Goal: Navigation & Orientation: Find specific page/section

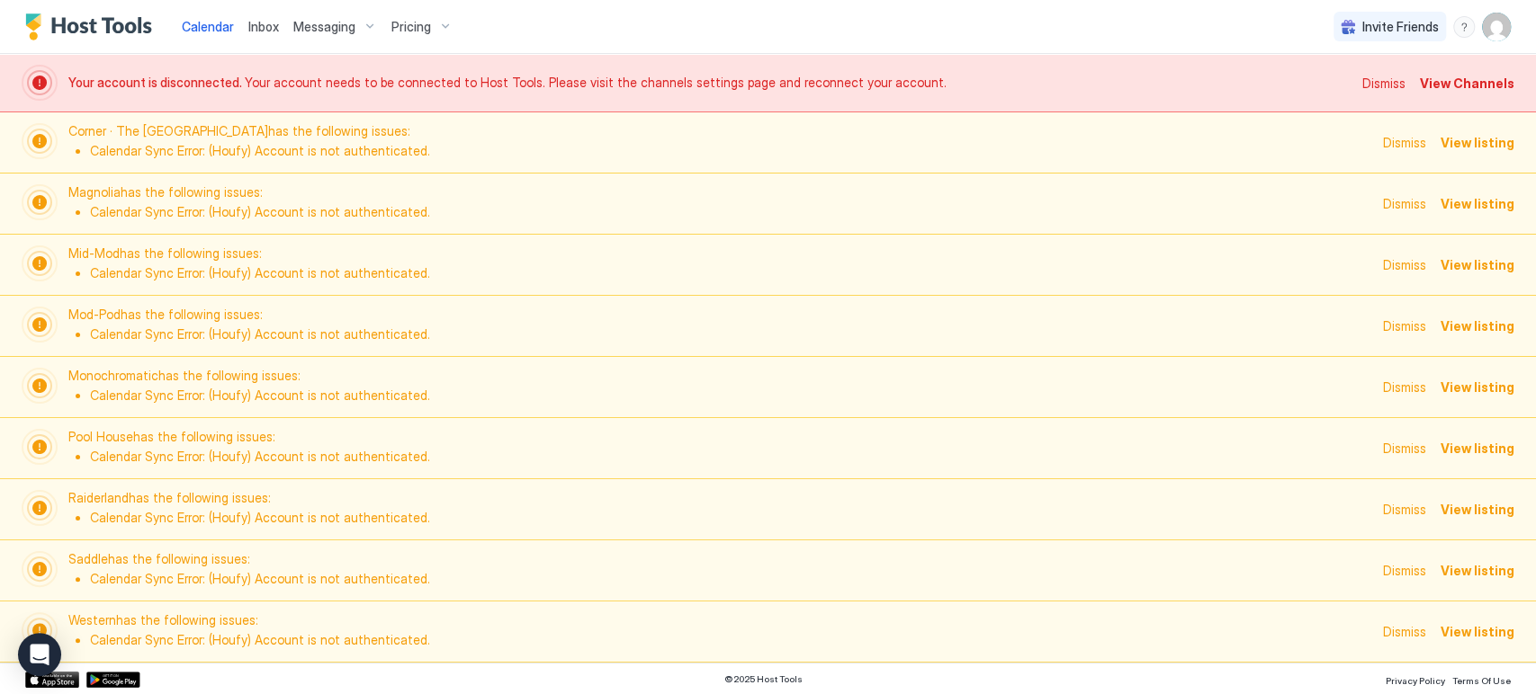
scroll to position [0, 999]
click at [1401, 86] on span "Dismiss" at bounding box center [1383, 83] width 43 height 19
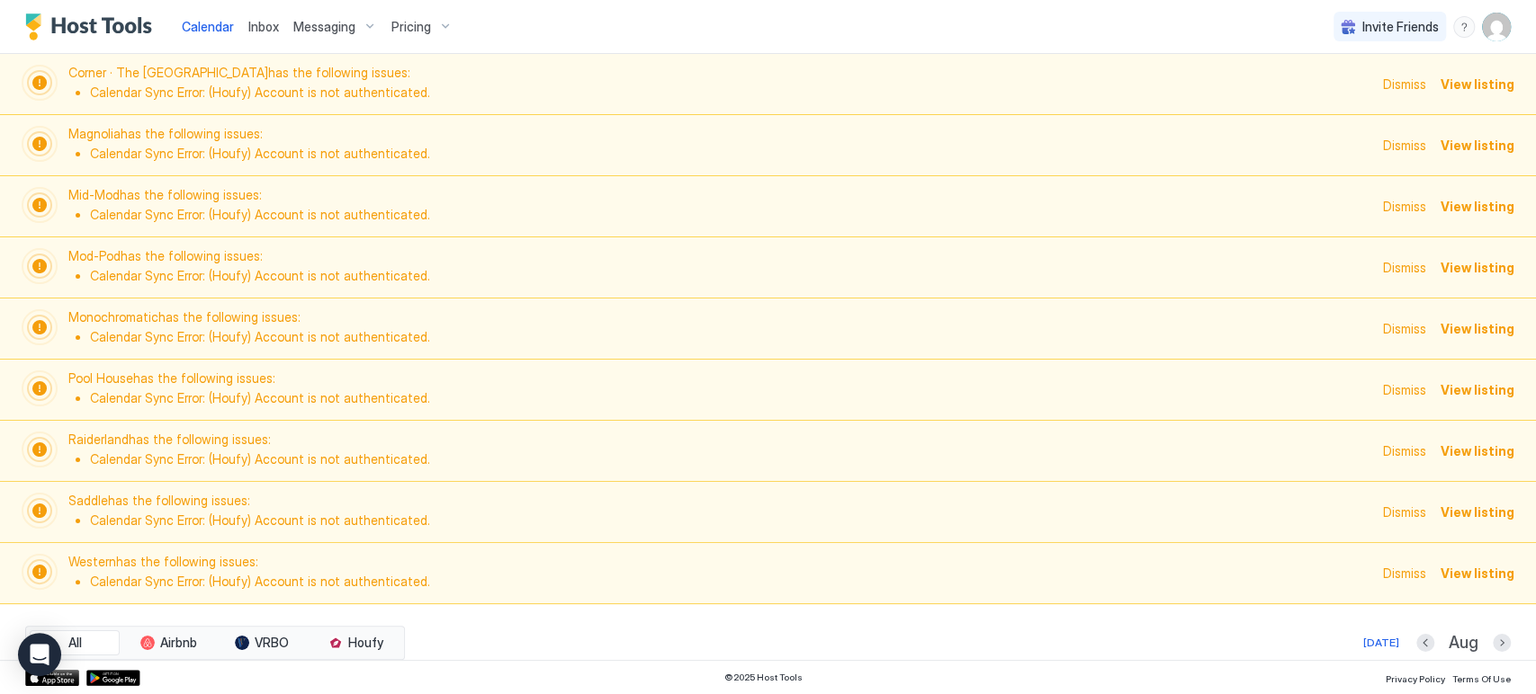
click at [1401, 86] on span "Dismiss" at bounding box center [1404, 84] width 43 height 19
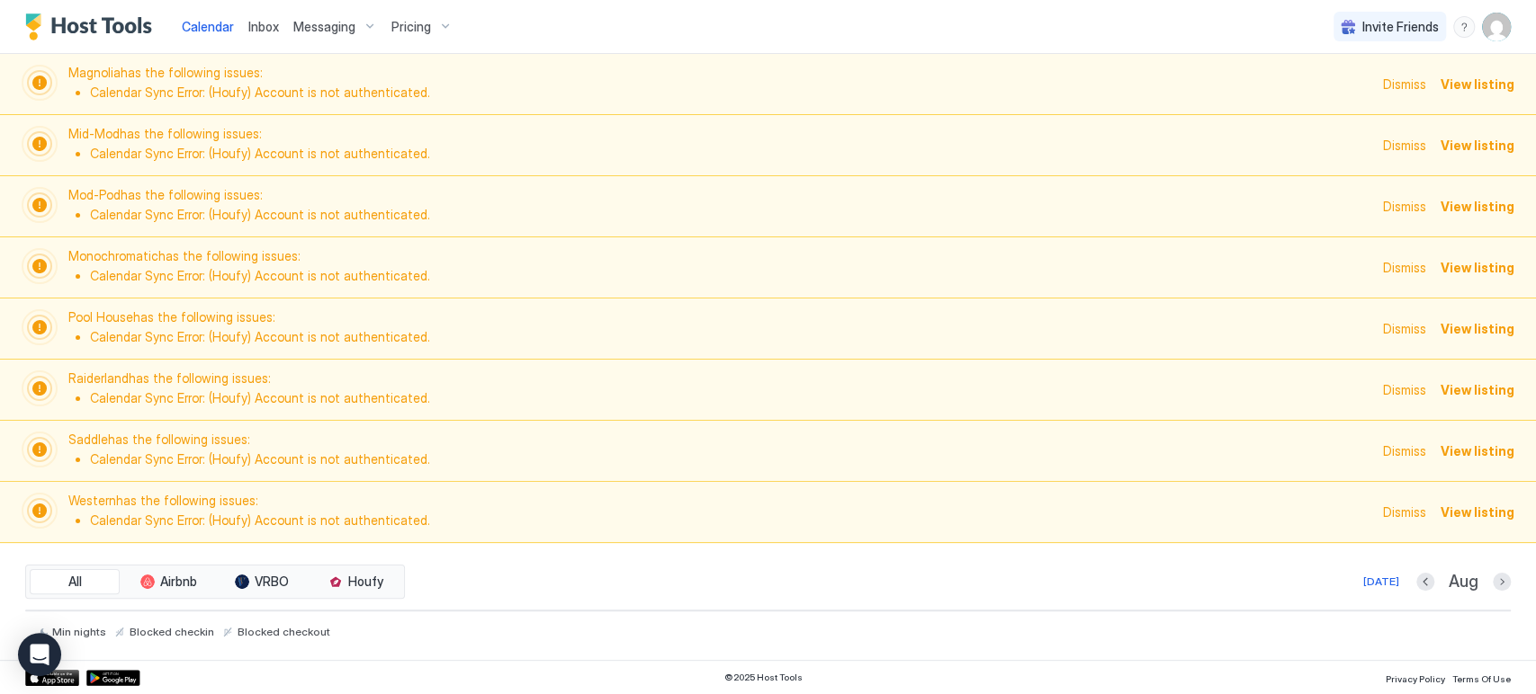
click at [1401, 85] on span "Dismiss" at bounding box center [1404, 84] width 43 height 19
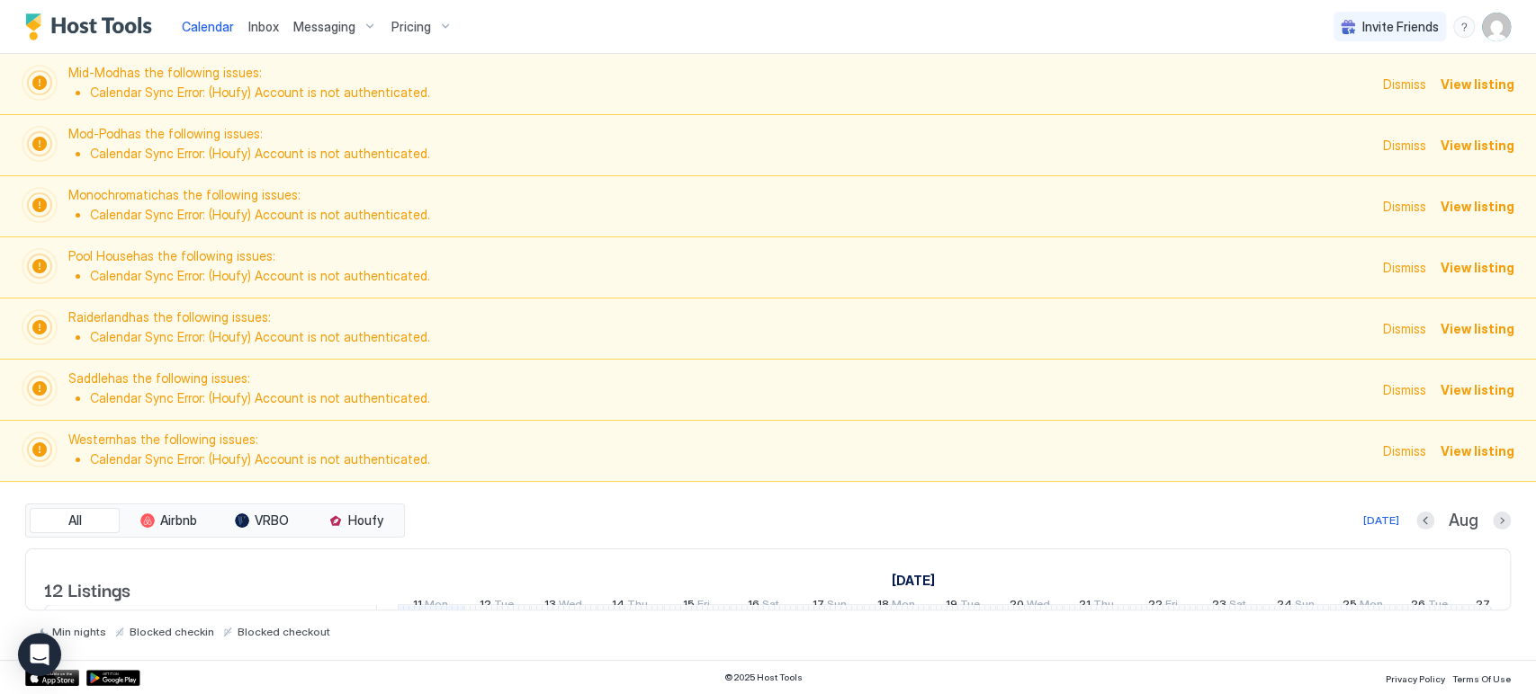
click at [1401, 76] on span "Dismiss" at bounding box center [1404, 84] width 43 height 19
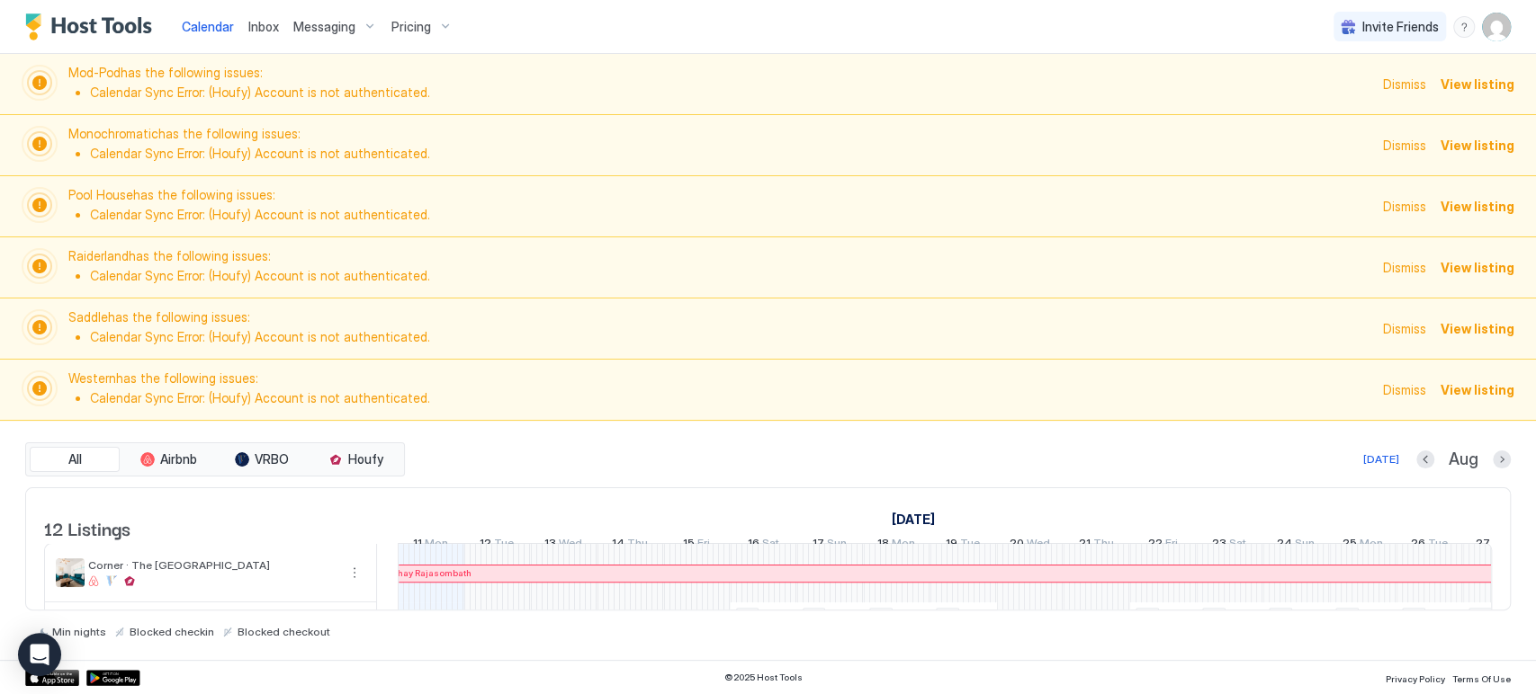
click at [1401, 77] on span "Dismiss" at bounding box center [1404, 84] width 43 height 19
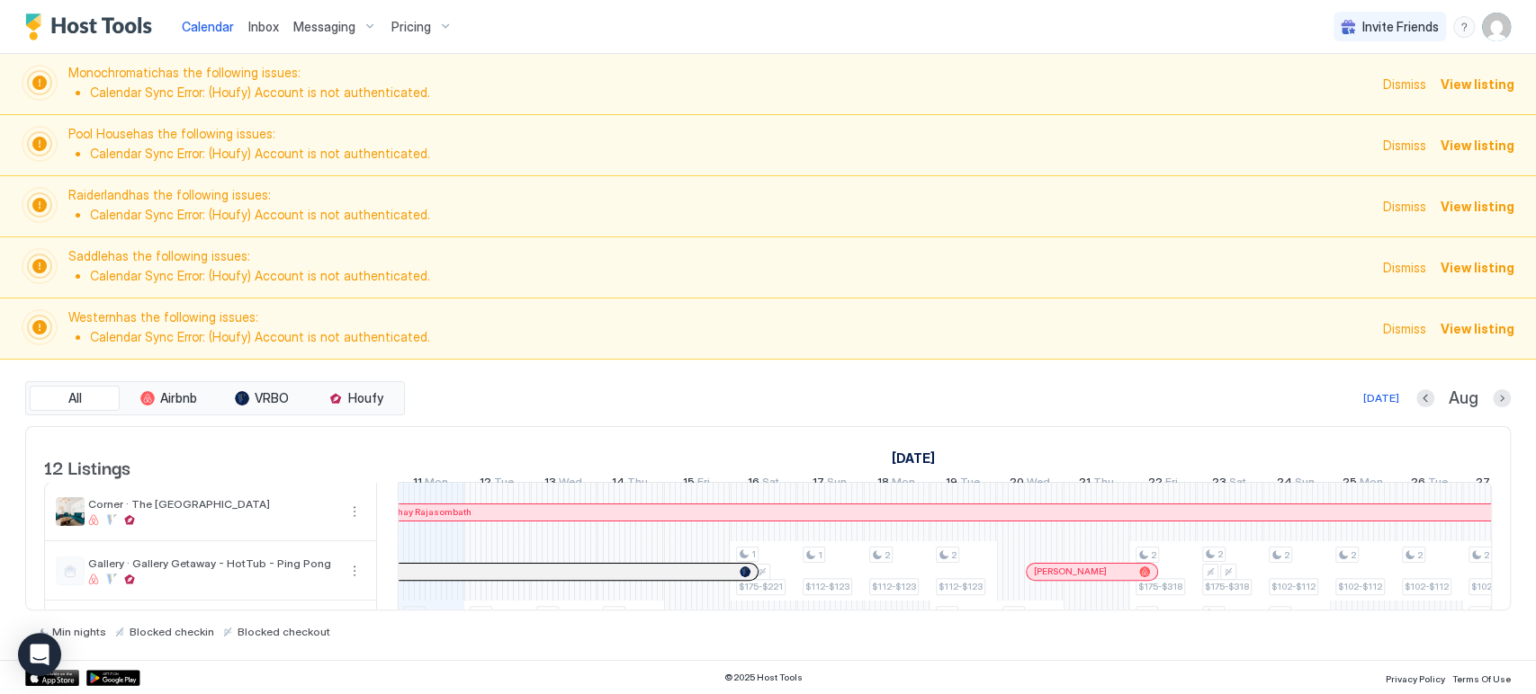
click at [1401, 78] on span "Dismiss" at bounding box center [1404, 84] width 43 height 19
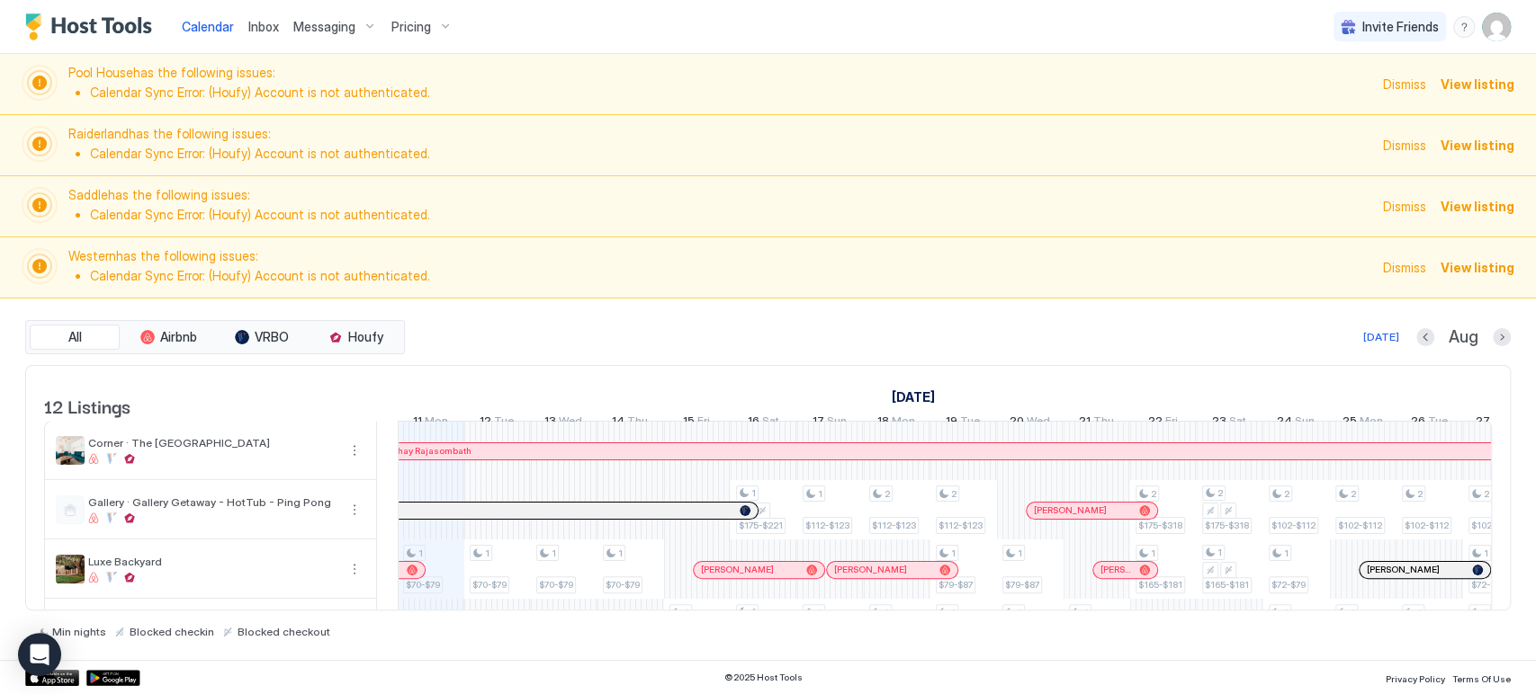
click at [1401, 78] on span "Dismiss" at bounding box center [1404, 84] width 43 height 19
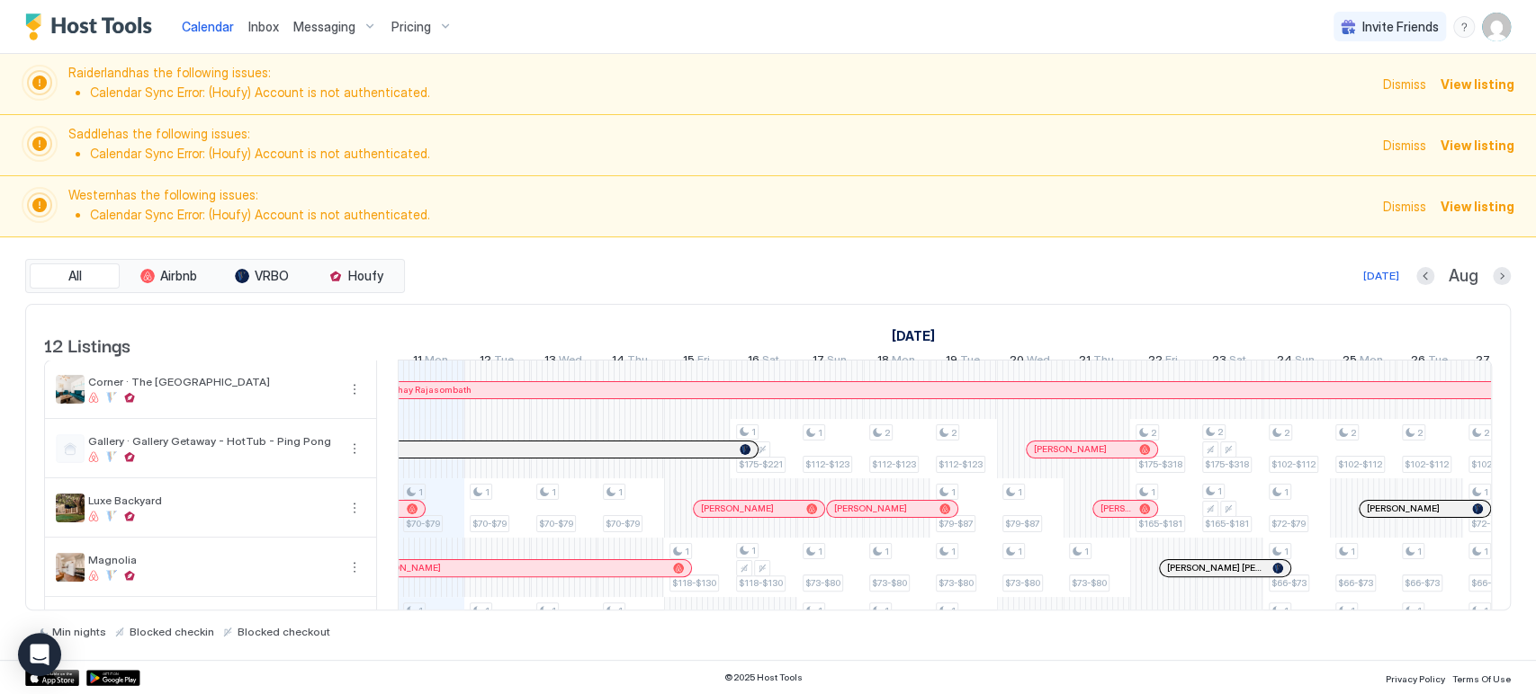
click at [1401, 78] on span "Dismiss" at bounding box center [1404, 84] width 43 height 19
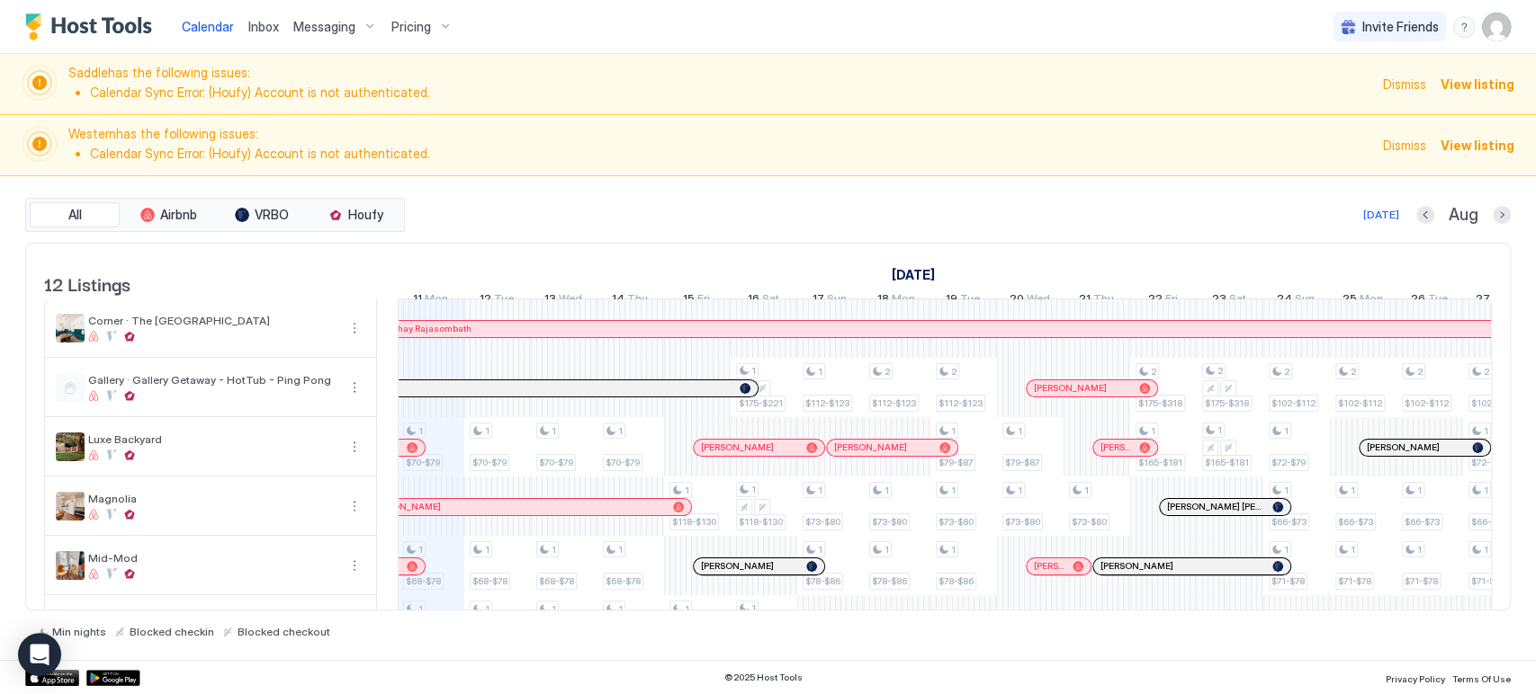
click at [1401, 78] on span "Dismiss" at bounding box center [1404, 84] width 43 height 19
click at [1401, 80] on span "Dismiss" at bounding box center [1404, 84] width 43 height 19
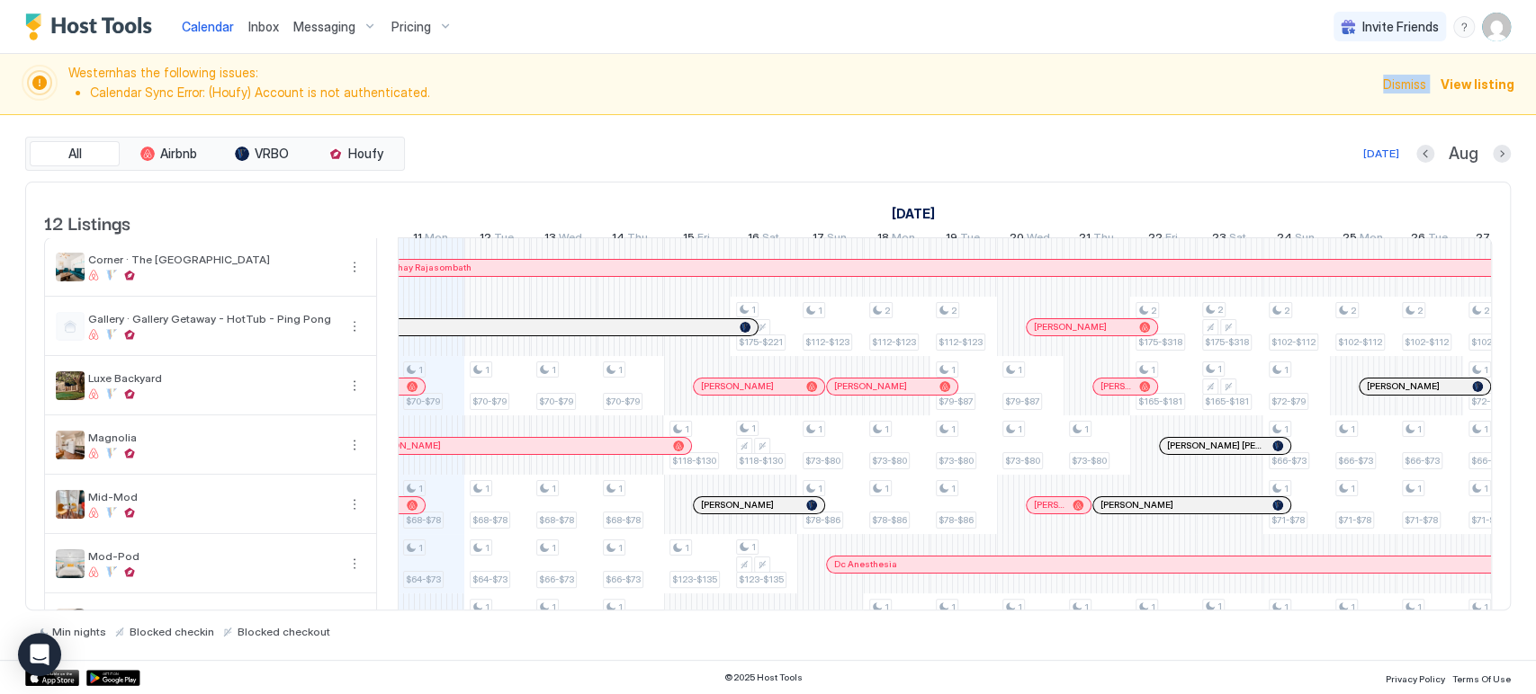
click at [1401, 80] on span "Dismiss" at bounding box center [1404, 84] width 43 height 19
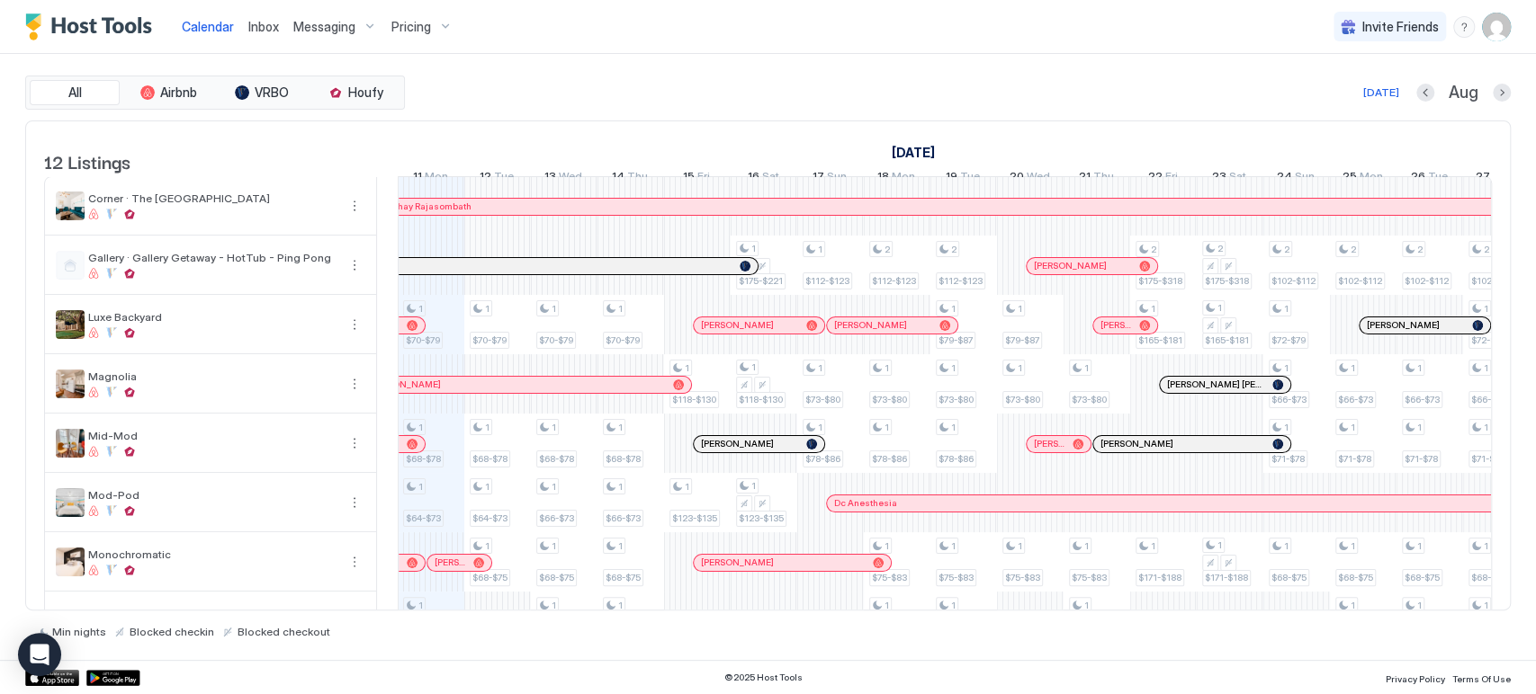
click at [1220, 76] on div "All Airbnb VRBO Houfy [DATE] Aug" at bounding box center [767, 93] width 1485 height 34
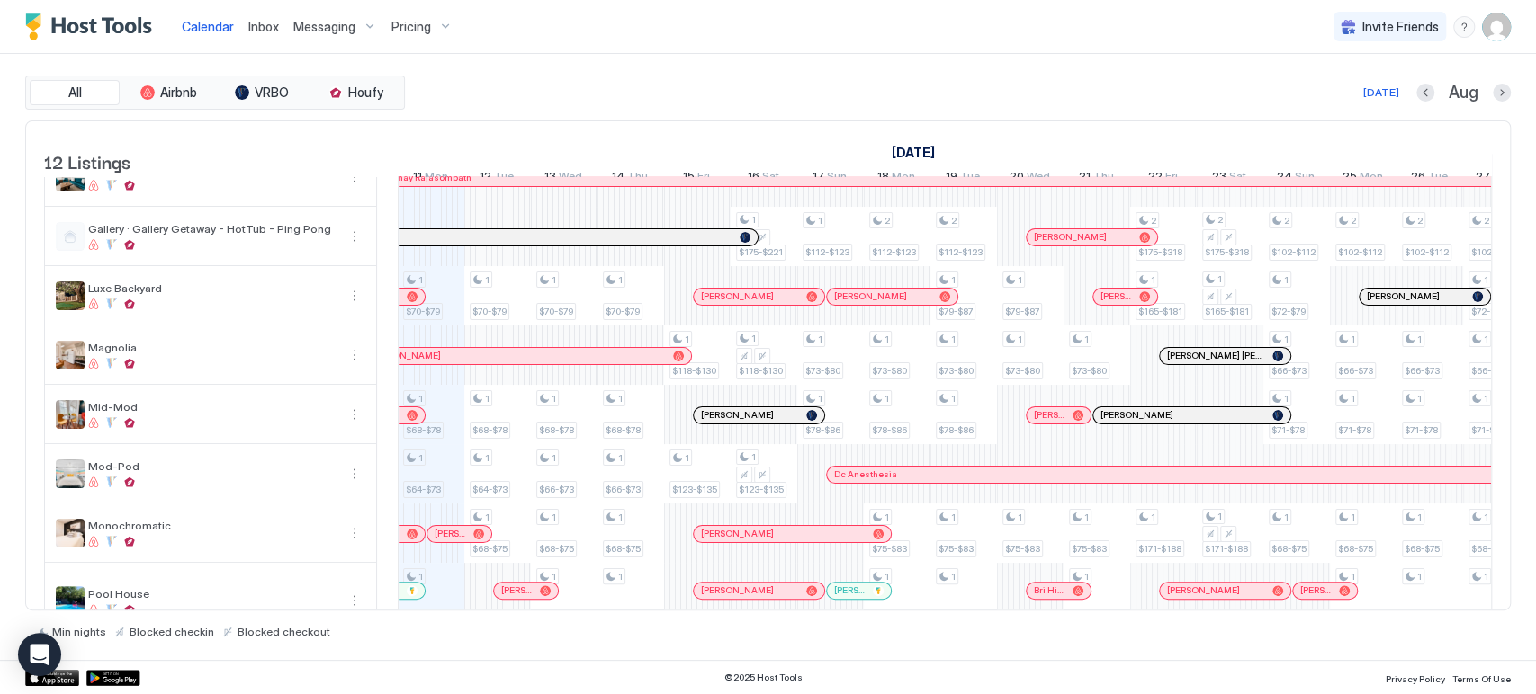
scroll to position [0, 0]
